Goal: Register for event/course

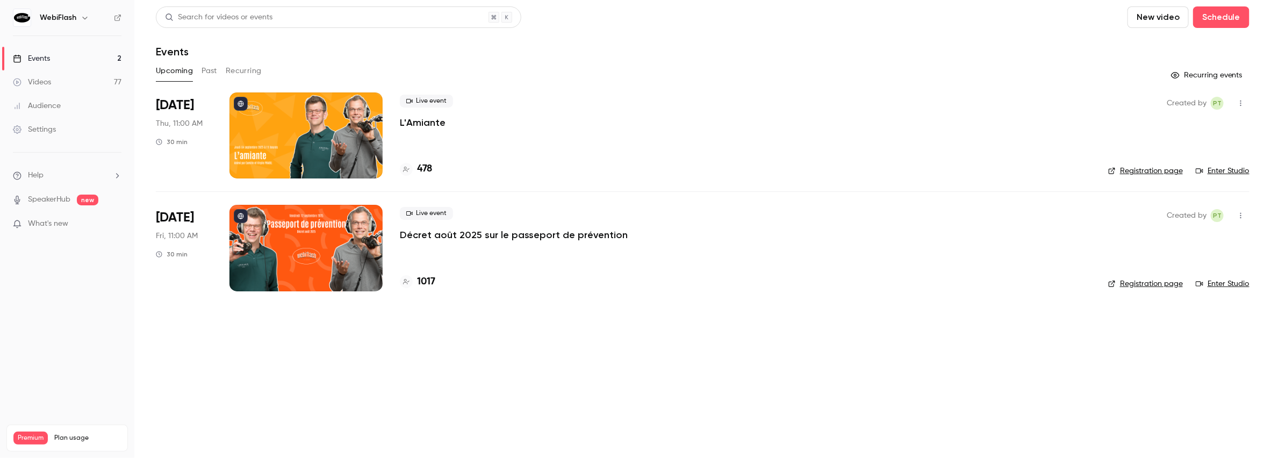
click at [453, 234] on p "Décret août 2025 sur le passeport de prévention" at bounding box center [514, 234] width 228 height 13
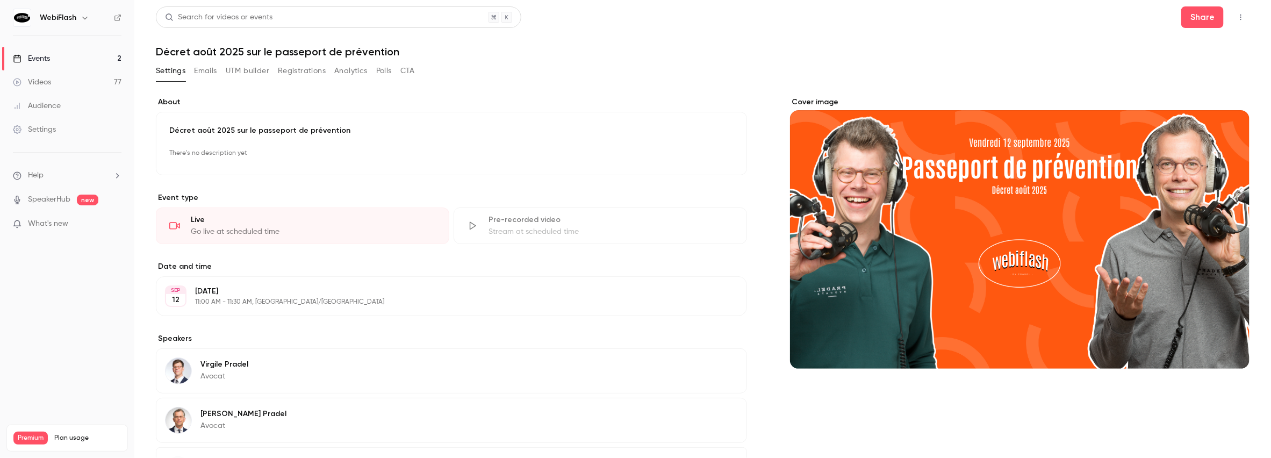
click at [310, 74] on button "Registrations" at bounding box center [302, 70] width 48 height 17
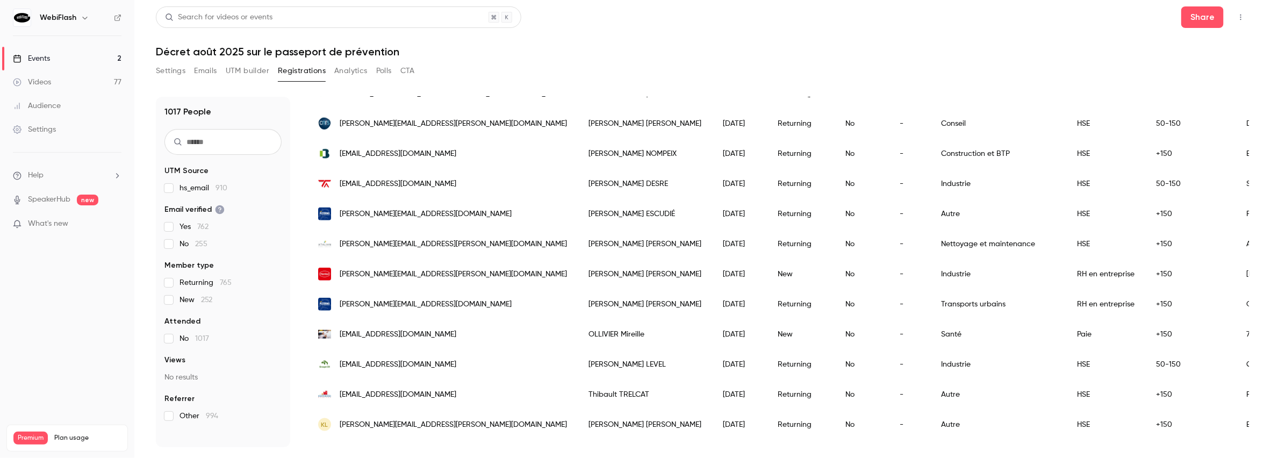
scroll to position [806, 0]
